Goal: Task Accomplishment & Management: Use online tool/utility

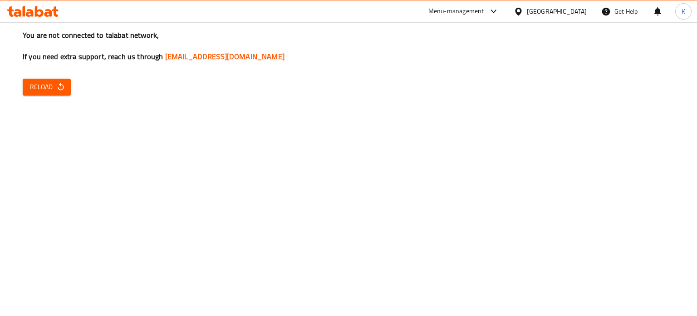
click at [481, 15] on div "Menu-management" at bounding box center [457, 11] width 56 height 11
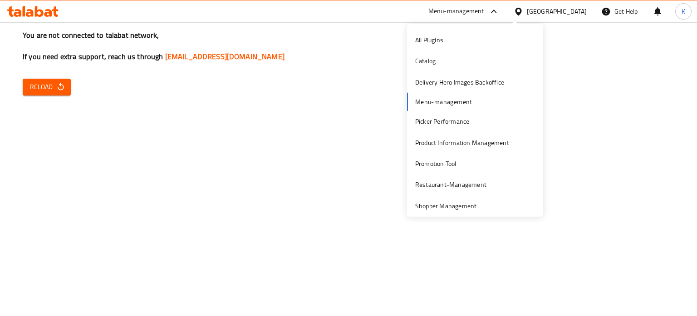
click at [459, 104] on div "All Plugins Catalog Delivery Hero Images Backoffice Menu-management Picker Perf…" at bounding box center [475, 144] width 136 height 229
click at [421, 102] on div "All Plugins Catalog Delivery Hero Images Backoffice Menu-management Picker Perf…" at bounding box center [475, 144] width 136 height 229
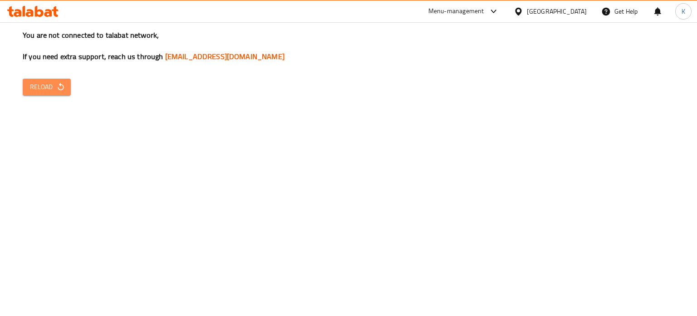
click at [44, 90] on span "Reload" at bounding box center [47, 86] width 34 height 11
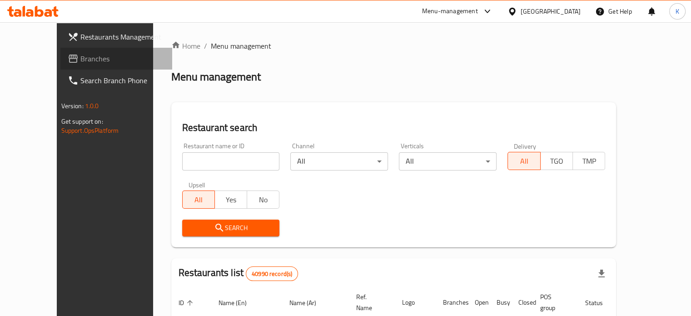
click at [60, 52] on link "Branches" at bounding box center [116, 59] width 112 height 22
